Goal: Check status: Check status

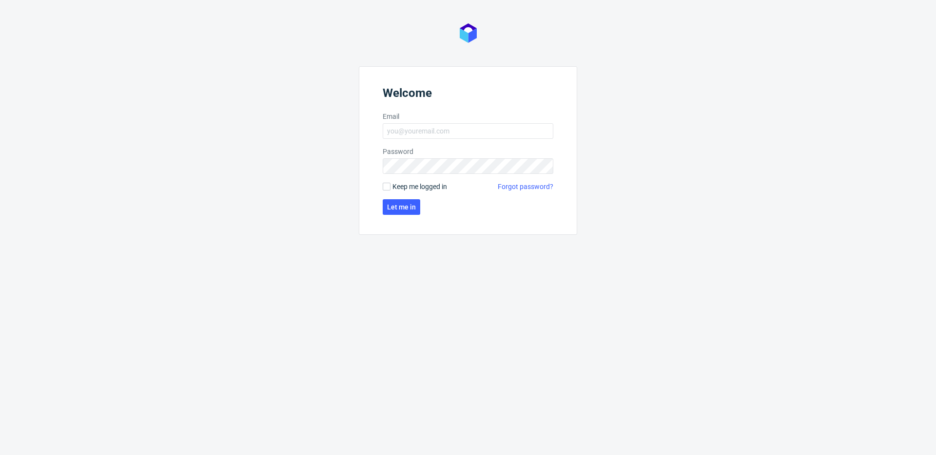
type input "[PERSON_NAME][EMAIL_ADDRESS][PERSON_NAME][DOMAIN_NAME]"
click at [417, 210] on button "Let me in" at bounding box center [402, 207] width 38 height 16
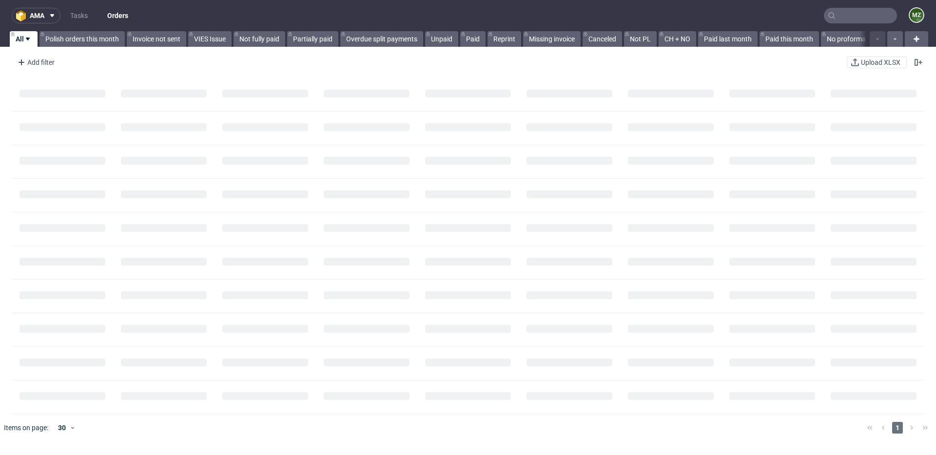
click at [829, 19] on input "text" at bounding box center [860, 16] width 73 height 16
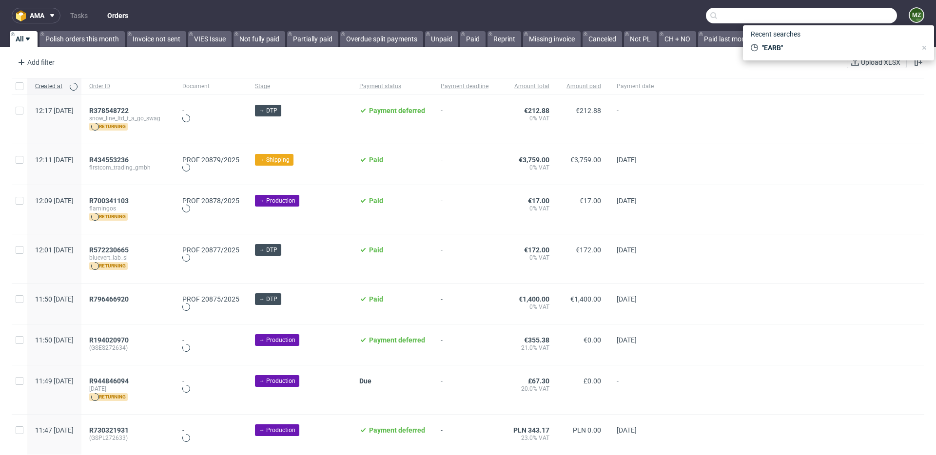
paste input "ABAZ"
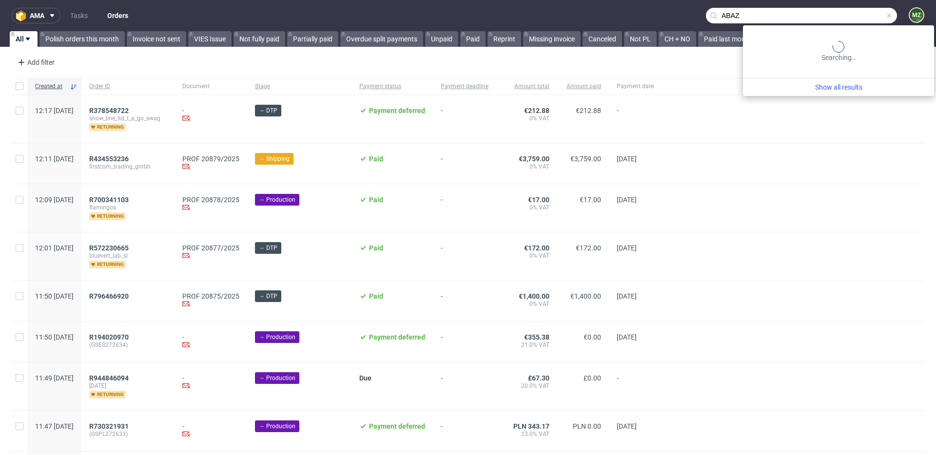
type input "ABAZ"
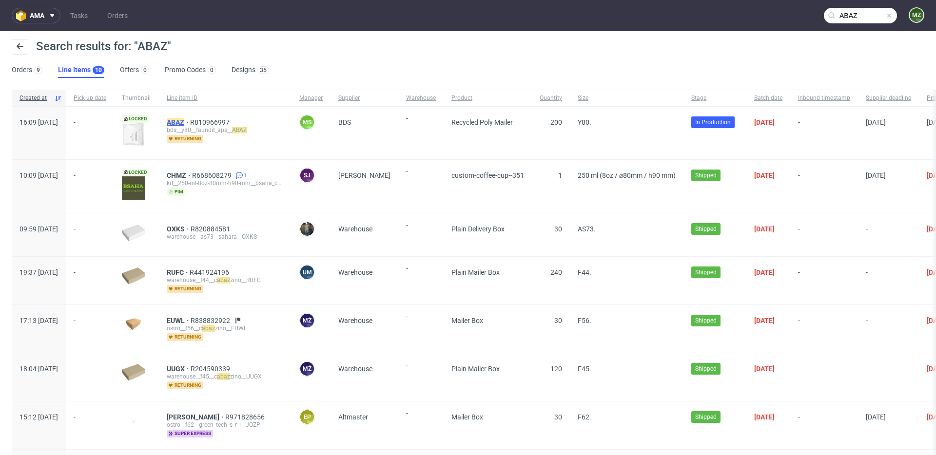
click at [184, 119] on mark "ABAZ" at bounding box center [176, 122] width 18 height 8
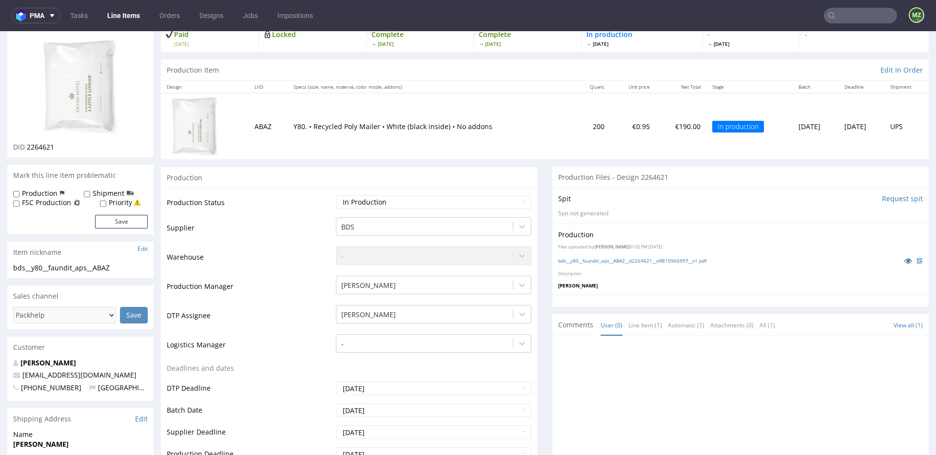
scroll to position [39, 0]
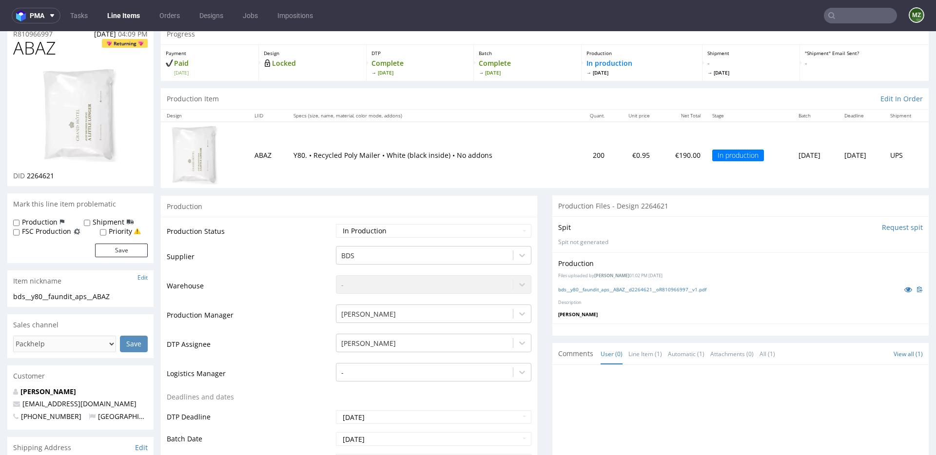
click at [837, 15] on input "text" at bounding box center [860, 16] width 73 height 16
paste input "AGHL"
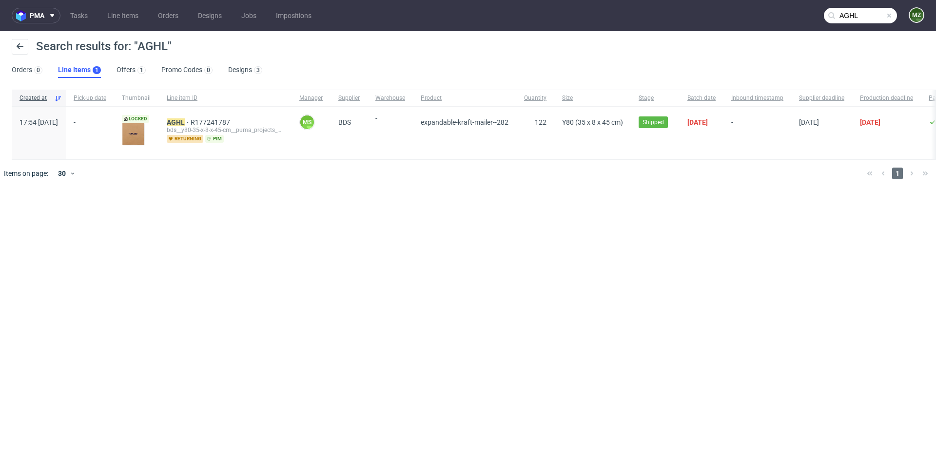
click at [850, 16] on input "AGHL" at bounding box center [860, 16] width 73 height 16
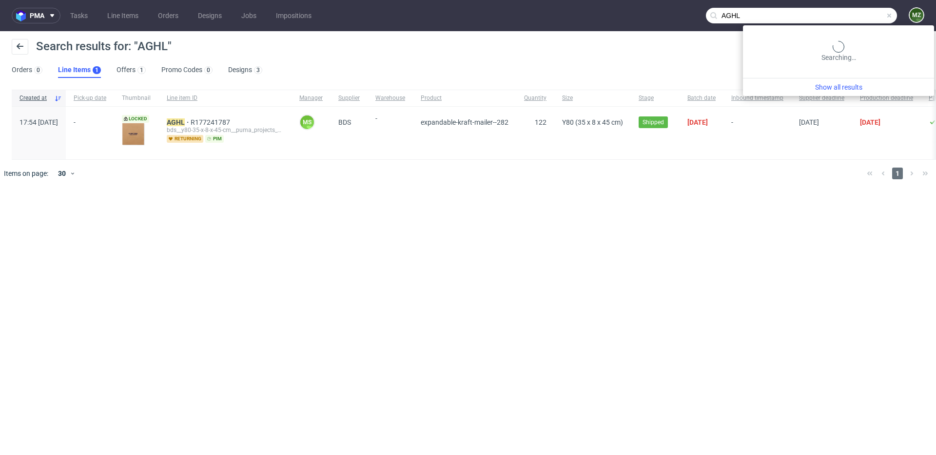
paste input "FQGB"
type input "FQGB"
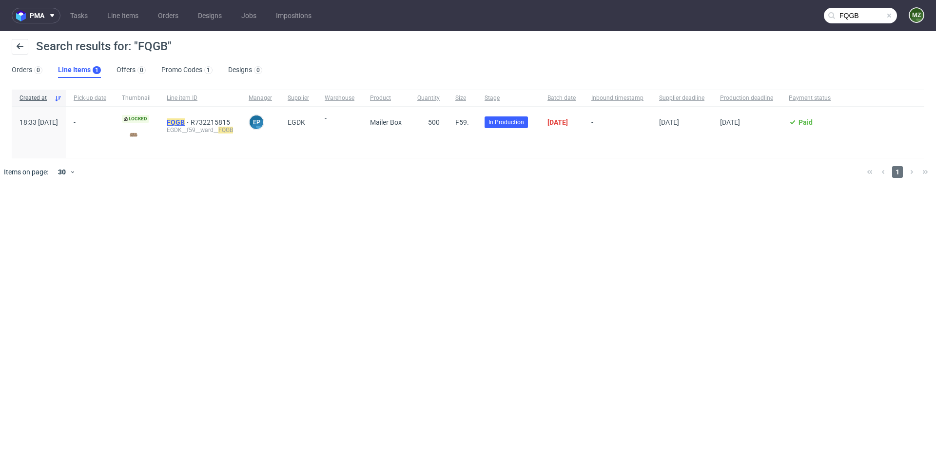
click at [185, 121] on mark "FQGB" at bounding box center [176, 122] width 18 height 8
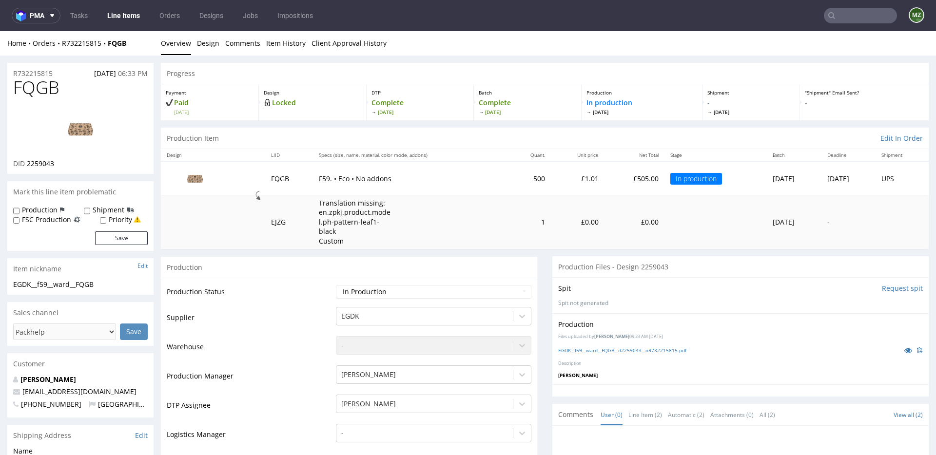
click at [838, 19] on input "text" at bounding box center [860, 16] width 73 height 16
paste input "RDZD"
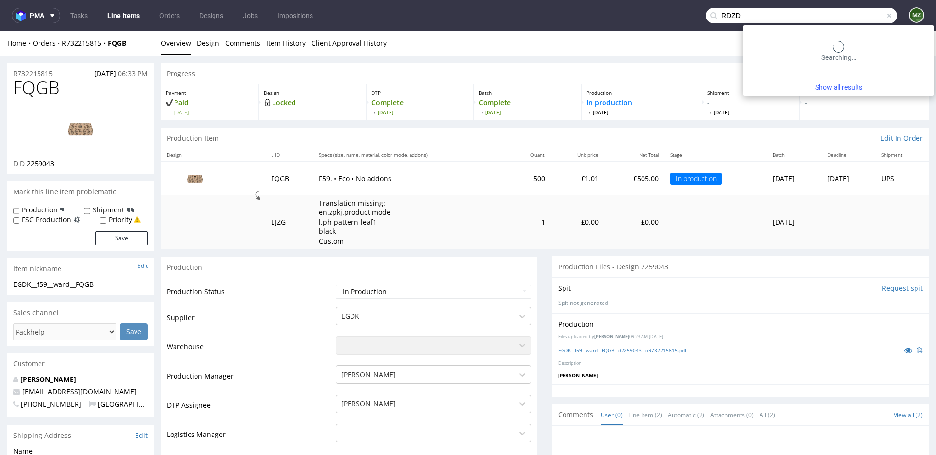
type input "RDZD"
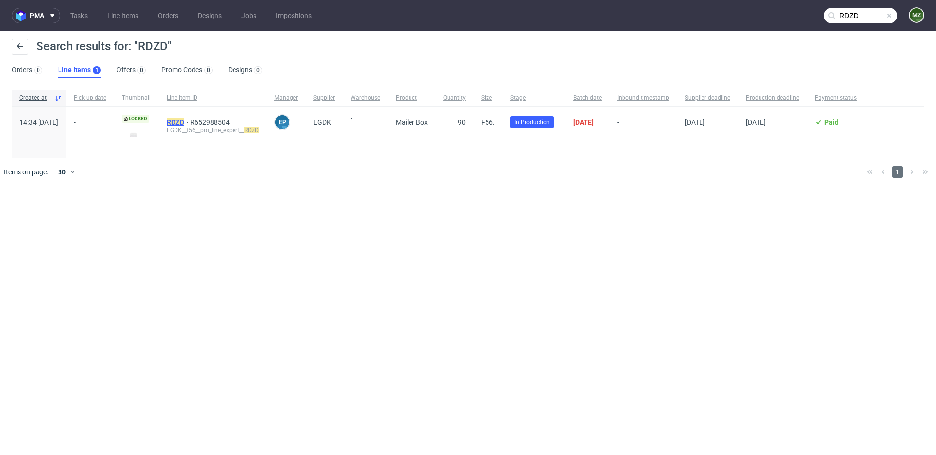
click at [184, 120] on mark "RDZD" at bounding box center [176, 122] width 18 height 8
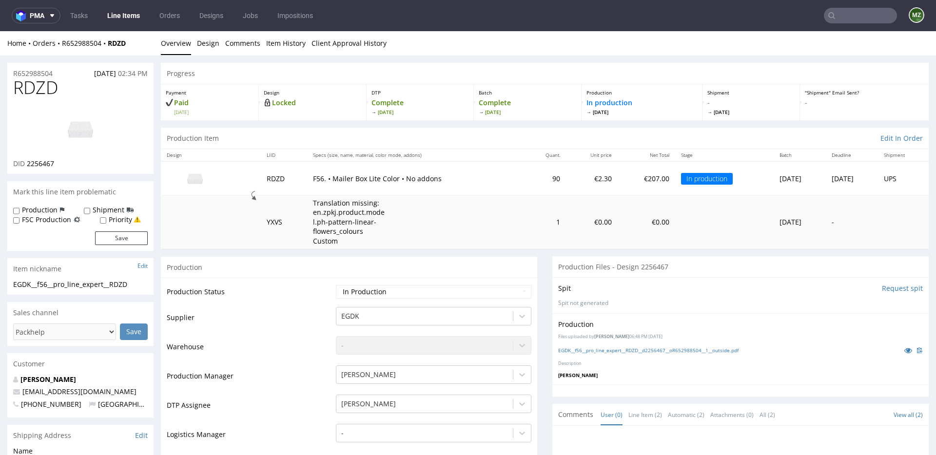
click at [848, 18] on input "text" at bounding box center [860, 16] width 73 height 16
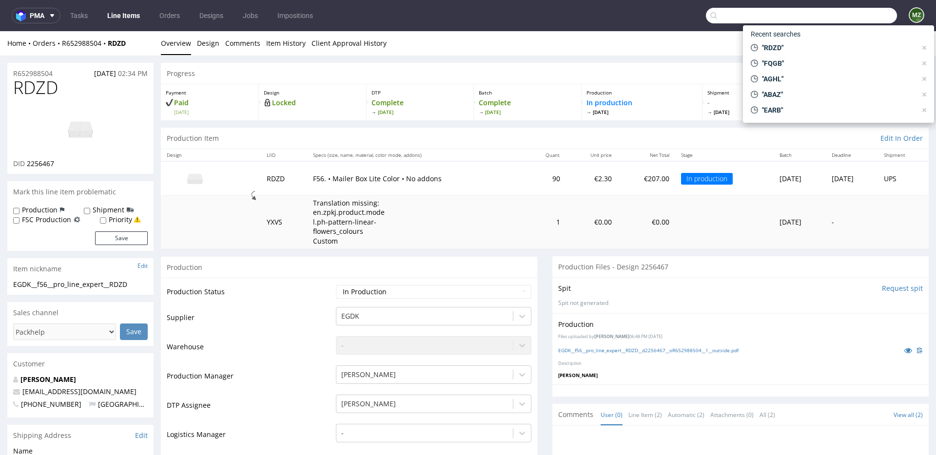
paste input "OTSS"
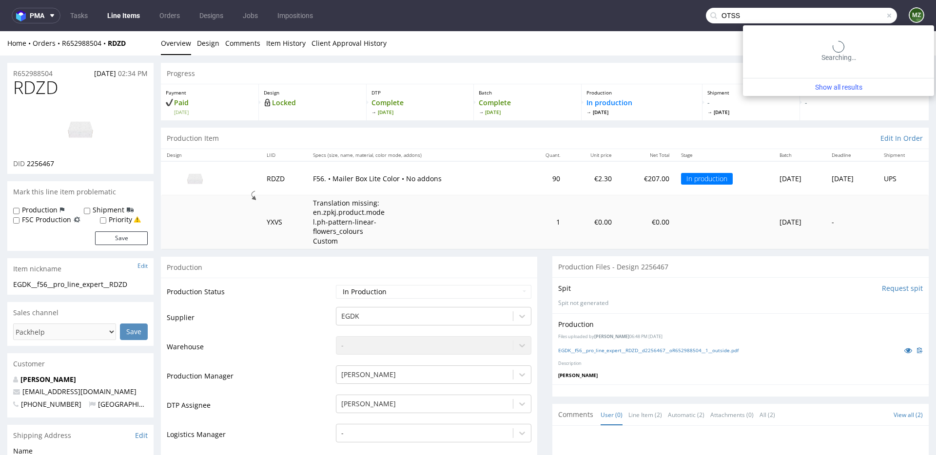
type input "OTSS"
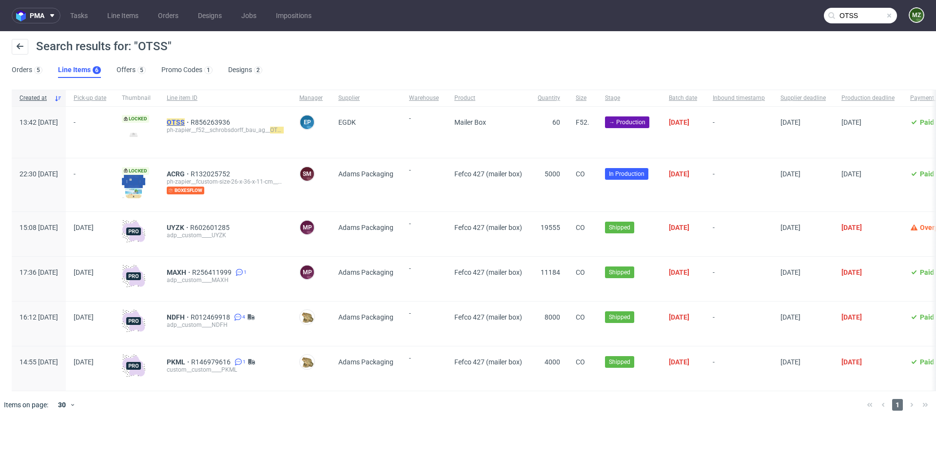
click at [185, 119] on mark "OTSS" at bounding box center [176, 122] width 18 height 8
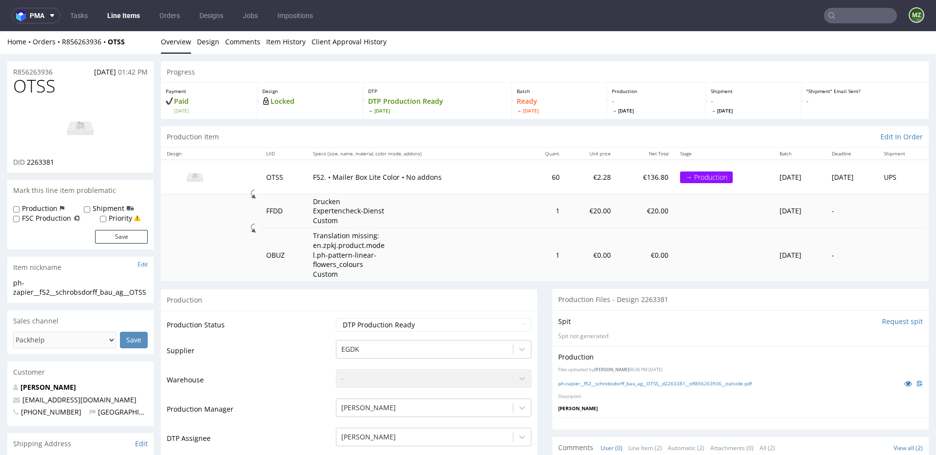
scroll to position [2, 0]
